Goal: Transaction & Acquisition: Subscribe to service/newsletter

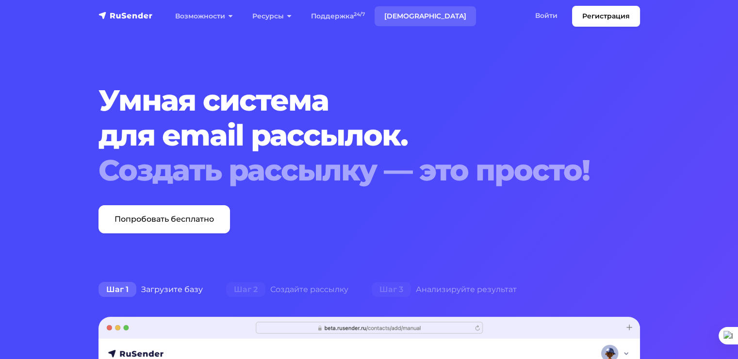
click at [403, 14] on link "[DEMOGRAPHIC_DATA]" at bounding box center [425, 16] width 101 height 20
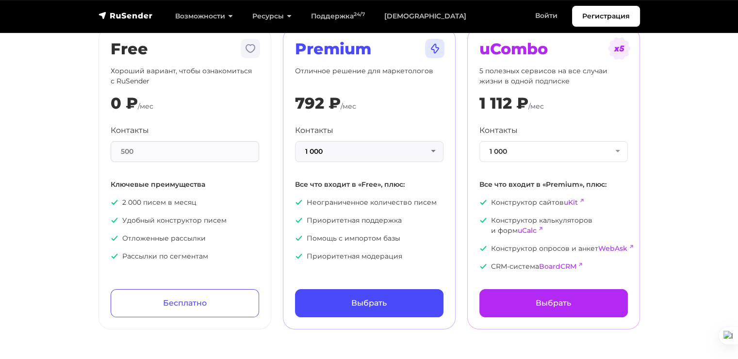
scroll to position [46, 0]
click at [613, 148] on button "1 000" at bounding box center [553, 152] width 148 height 21
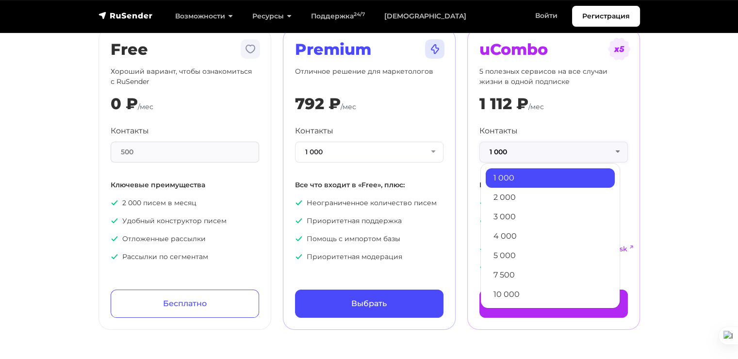
click at [612, 153] on button "1 000" at bounding box center [553, 152] width 148 height 21
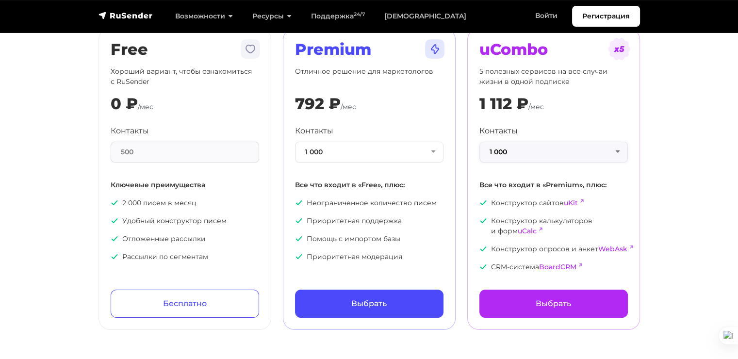
click at [605, 155] on button "1 000" at bounding box center [553, 152] width 148 height 21
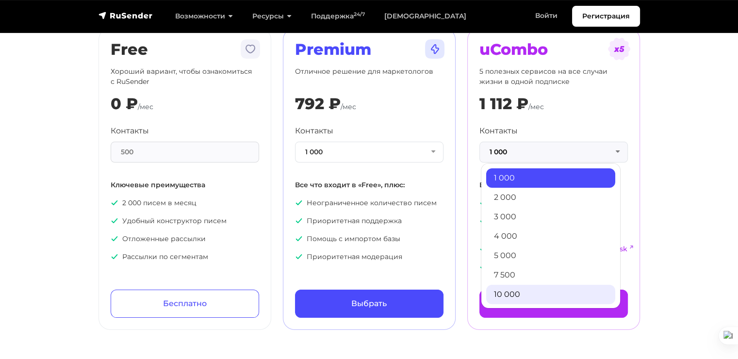
click at [576, 293] on link "10 000" at bounding box center [550, 294] width 129 height 19
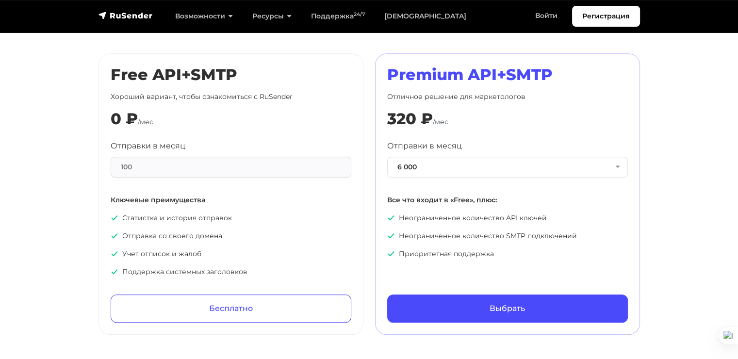
scroll to position [439, 0]
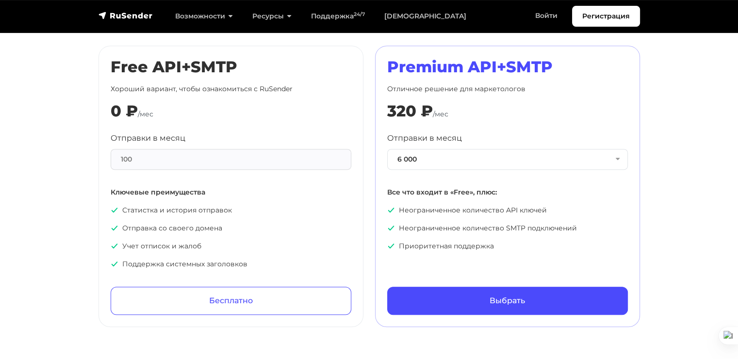
click at [133, 21] on div "Регистрация Возможности Конструктор писем Формы подписки A/B–тестирование API и…" at bounding box center [369, 16] width 553 height 21
click at [131, 16] on img "navbar" at bounding box center [125, 16] width 54 height 10
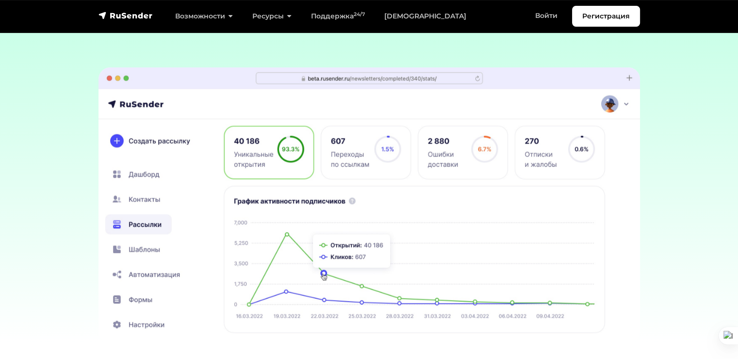
scroll to position [2889, 0]
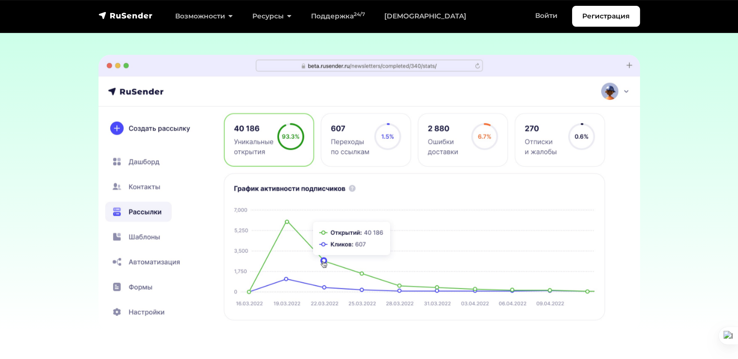
drag, startPoint x: 741, startPoint y: 21, endPoint x: 741, endPoint y: 205, distance: 183.4
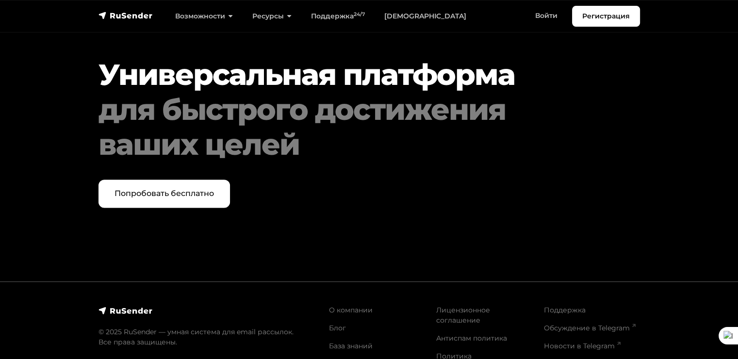
scroll to position [5031, 0]
